Goal: Information Seeking & Learning: Learn about a topic

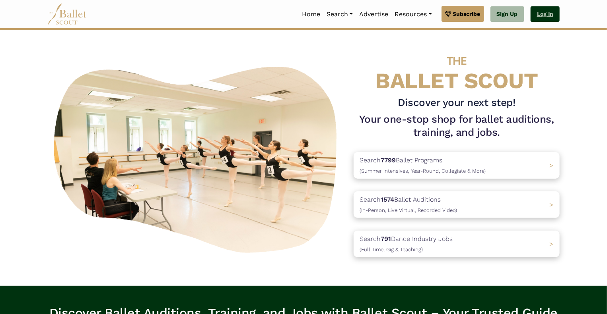
click at [555, 12] on link "Log In" at bounding box center [544, 14] width 29 height 16
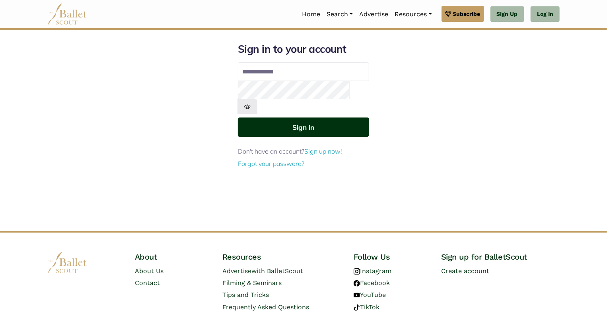
type input "**********"
click at [311, 118] on button "Sign in" at bounding box center [303, 127] width 131 height 19
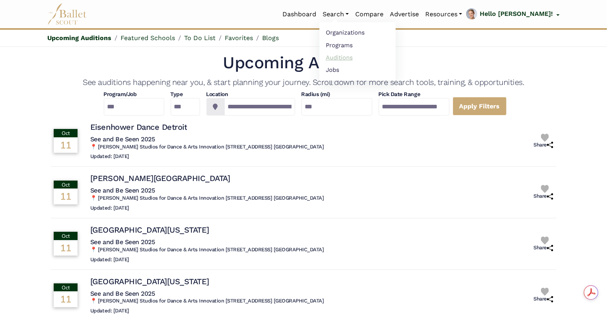
click at [369, 56] on link "Auditions" at bounding box center [357, 57] width 76 height 12
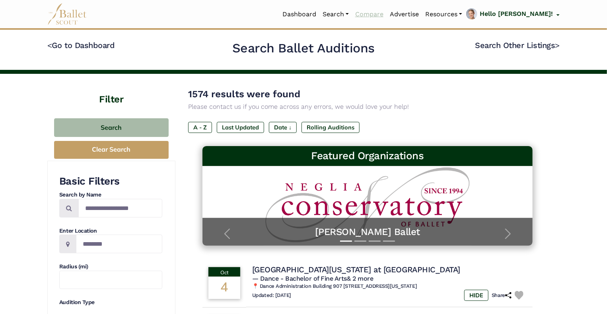
click at [386, 14] on link "Compare" at bounding box center [369, 14] width 35 height 17
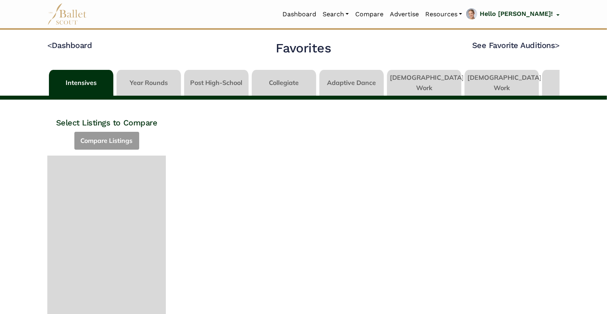
click at [401, 87] on link at bounding box center [424, 81] width 74 height 23
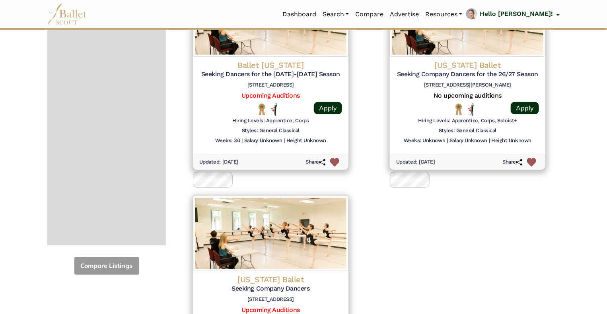
scroll to position [145, 0]
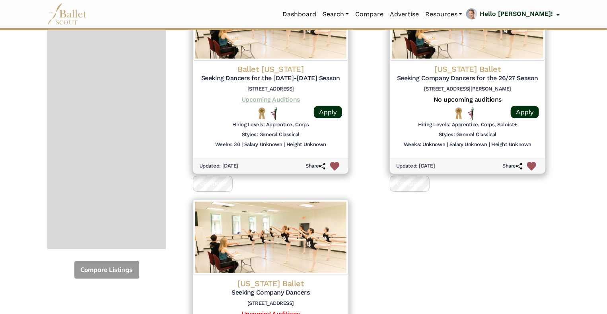
click at [291, 97] on link "Upcoming Auditions" at bounding box center [270, 100] width 58 height 8
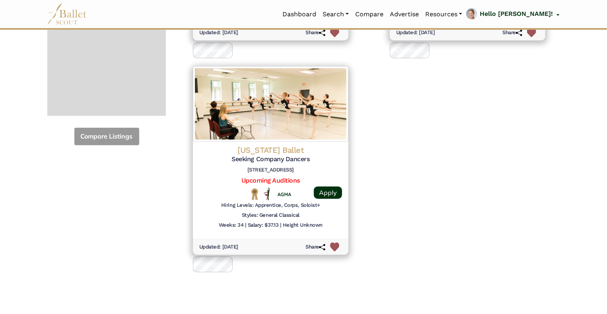
scroll to position [280, 0]
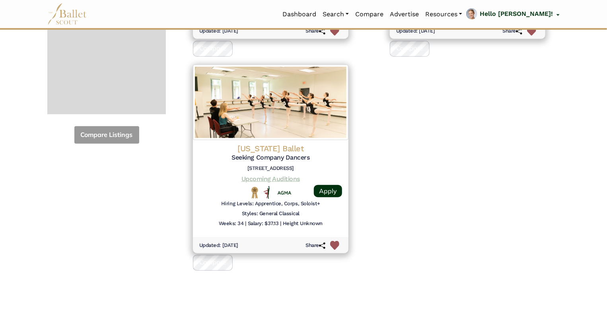
click at [277, 175] on link "Upcoming Auditions" at bounding box center [270, 179] width 58 height 8
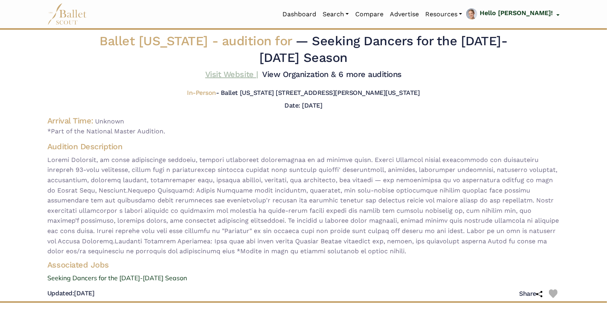
click at [239, 74] on link "Visit Website |" at bounding box center [231, 75] width 53 height 10
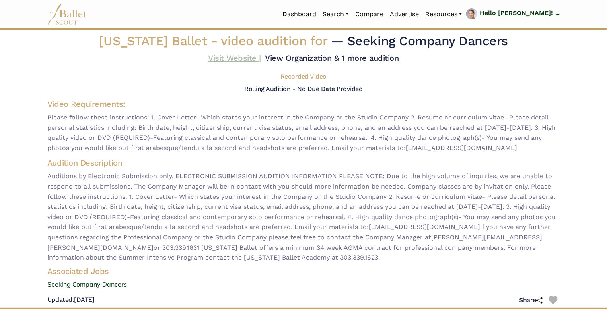
click at [232, 57] on link "Visit Website |" at bounding box center [234, 58] width 53 height 10
